Goal: Task Accomplishment & Management: Manage account settings

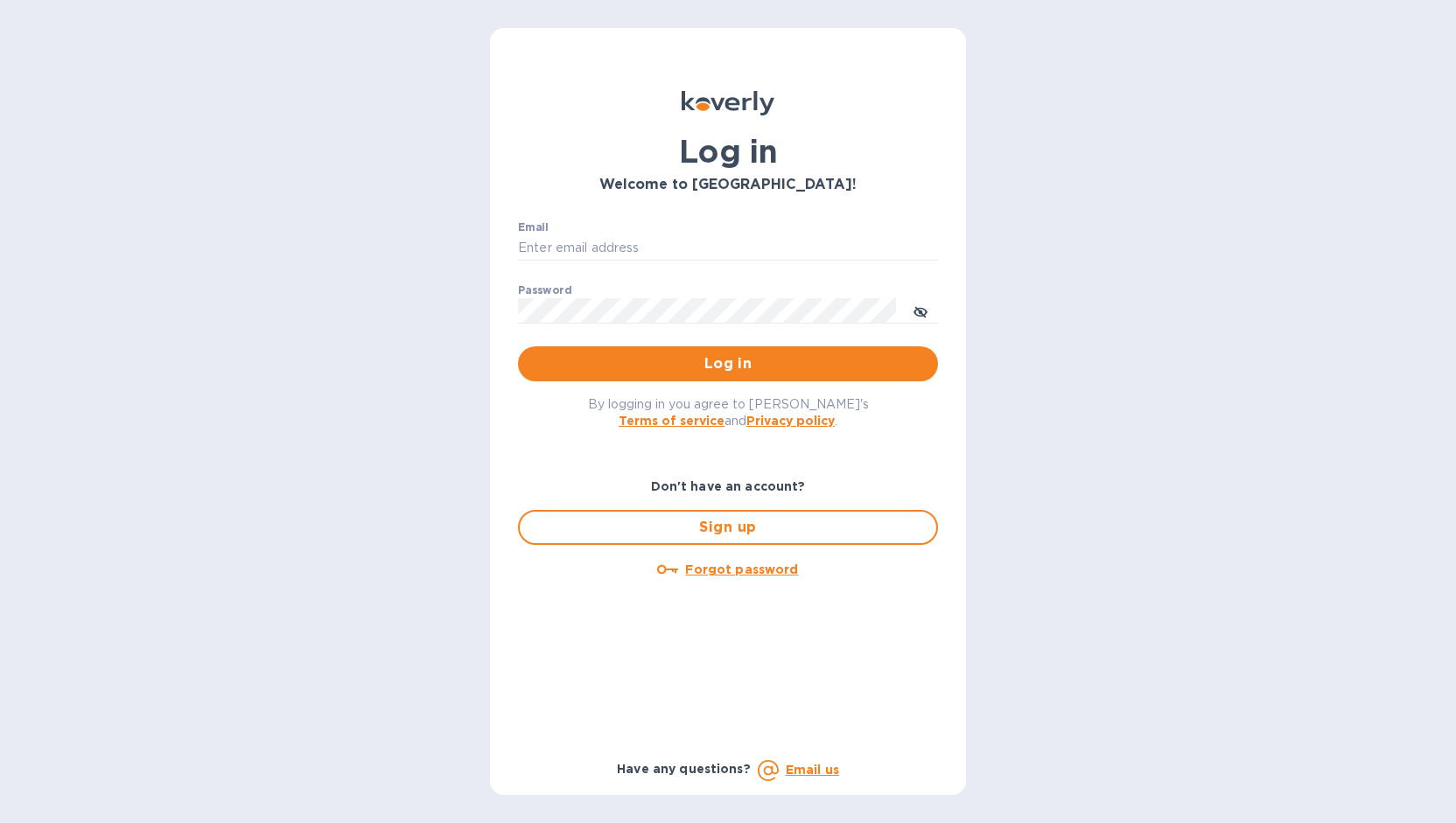
click at [502, 227] on div "Log in Welcome to [GEOGRAPHIC_DATA]! Email ​ Password ​ Log in By logging in yo…" at bounding box center [728, 412] width 476 height 768
click at [596, 231] on div "Email ​" at bounding box center [728, 252] width 420 height 63
click at [642, 247] on input "Email" at bounding box center [728, 247] width 420 height 26
click at [628, 243] on input "Email" at bounding box center [728, 247] width 420 height 26
type input "[EMAIL_ADDRESS][DOMAIN_NAME]"
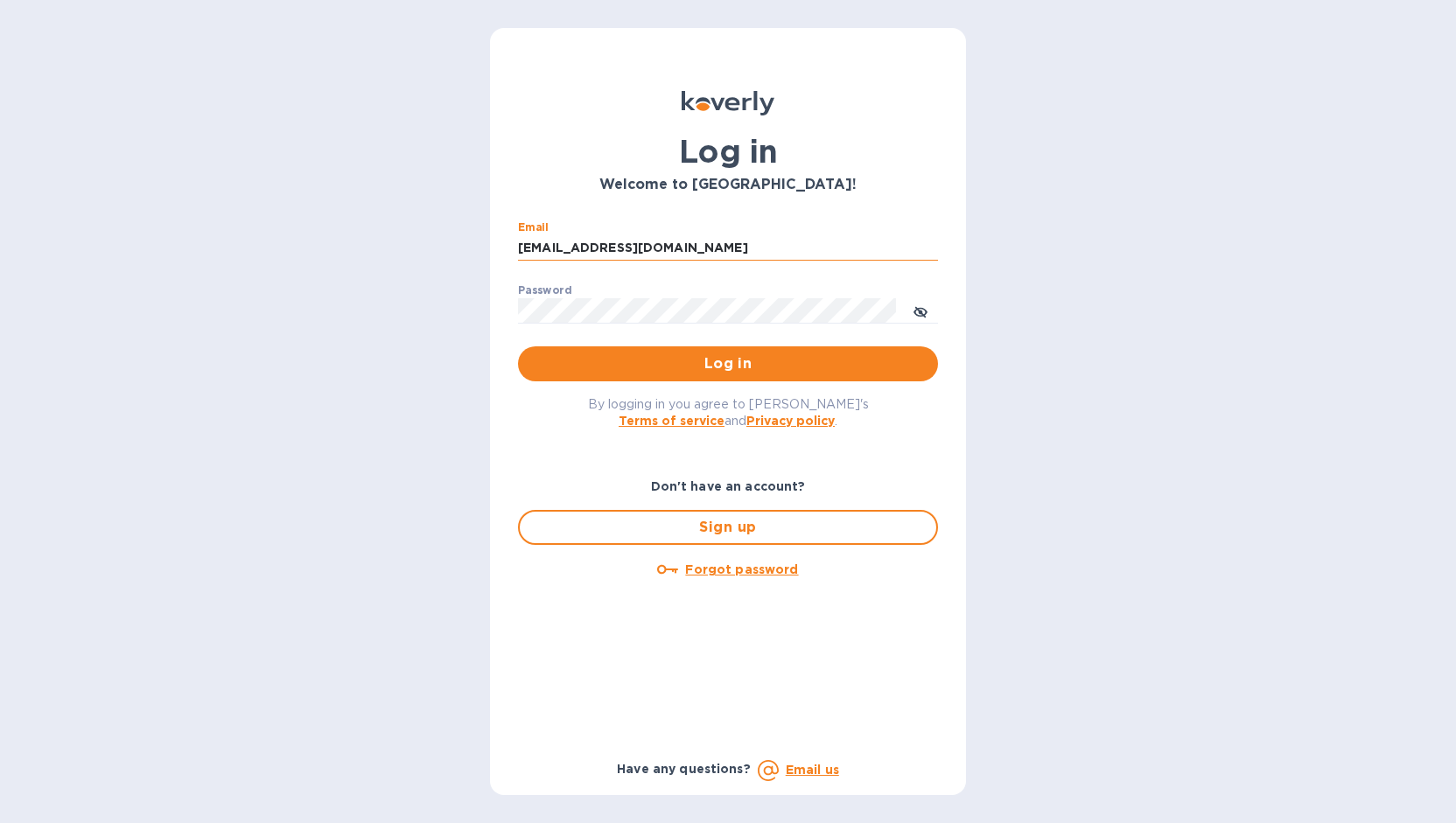
click at [766, 374] on span "Log in" at bounding box center [728, 364] width 392 height 21
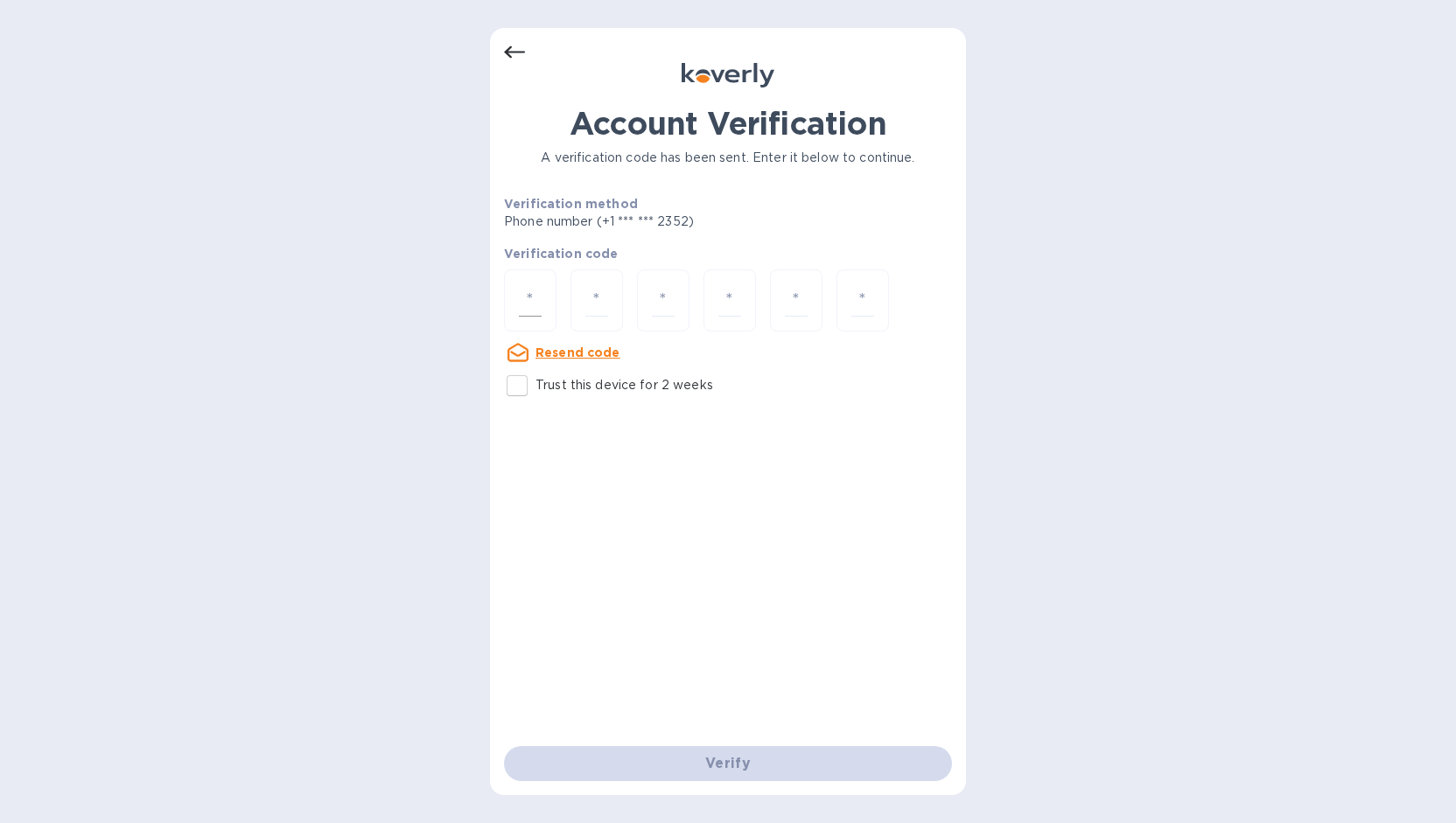
click at [533, 293] on input "number" at bounding box center [530, 300] width 22 height 32
type input "2"
type input "7"
type input "2"
type input "0"
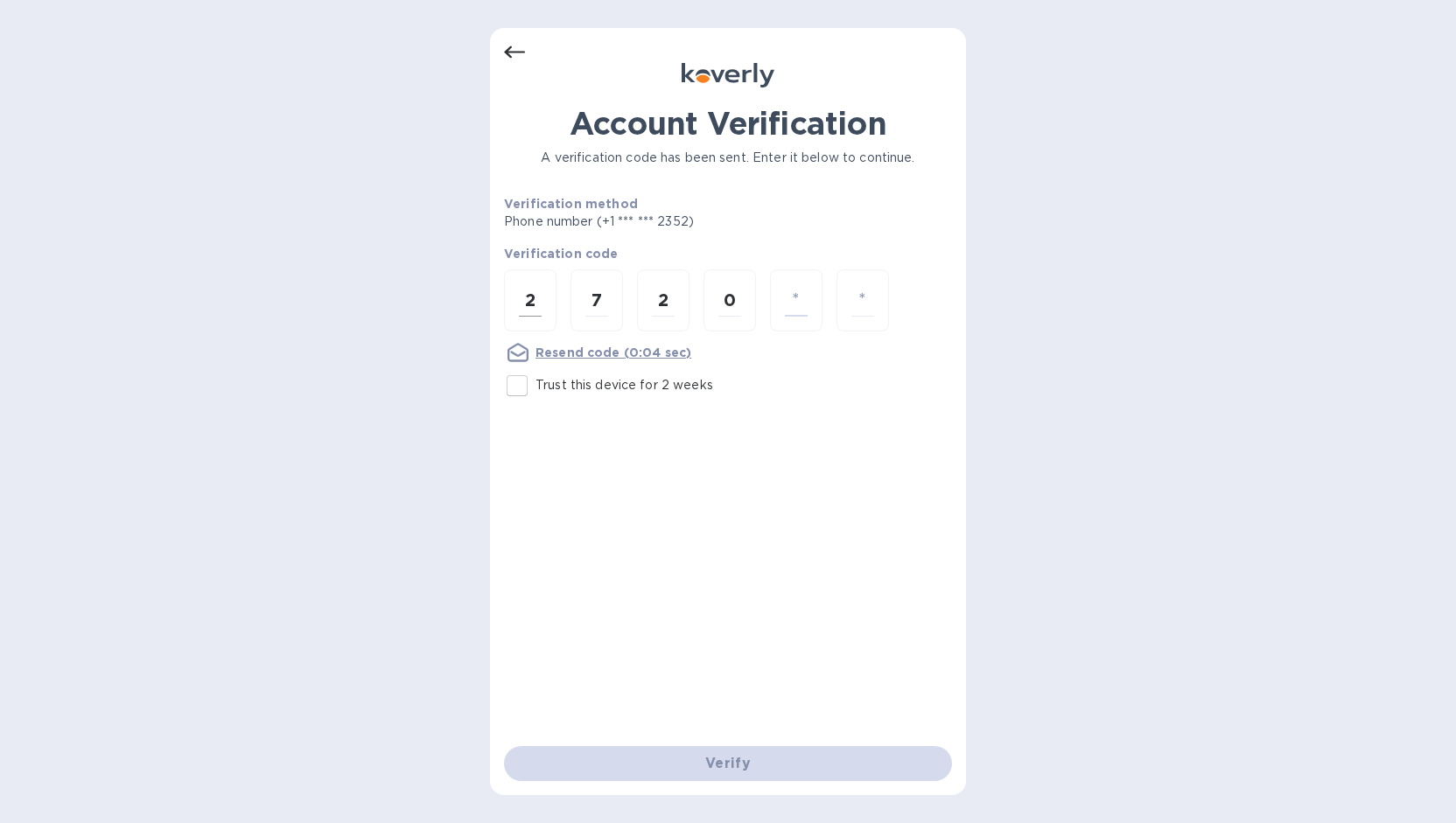
type input "4"
type input "3"
